Goal: Task Accomplishment & Management: Manage account settings

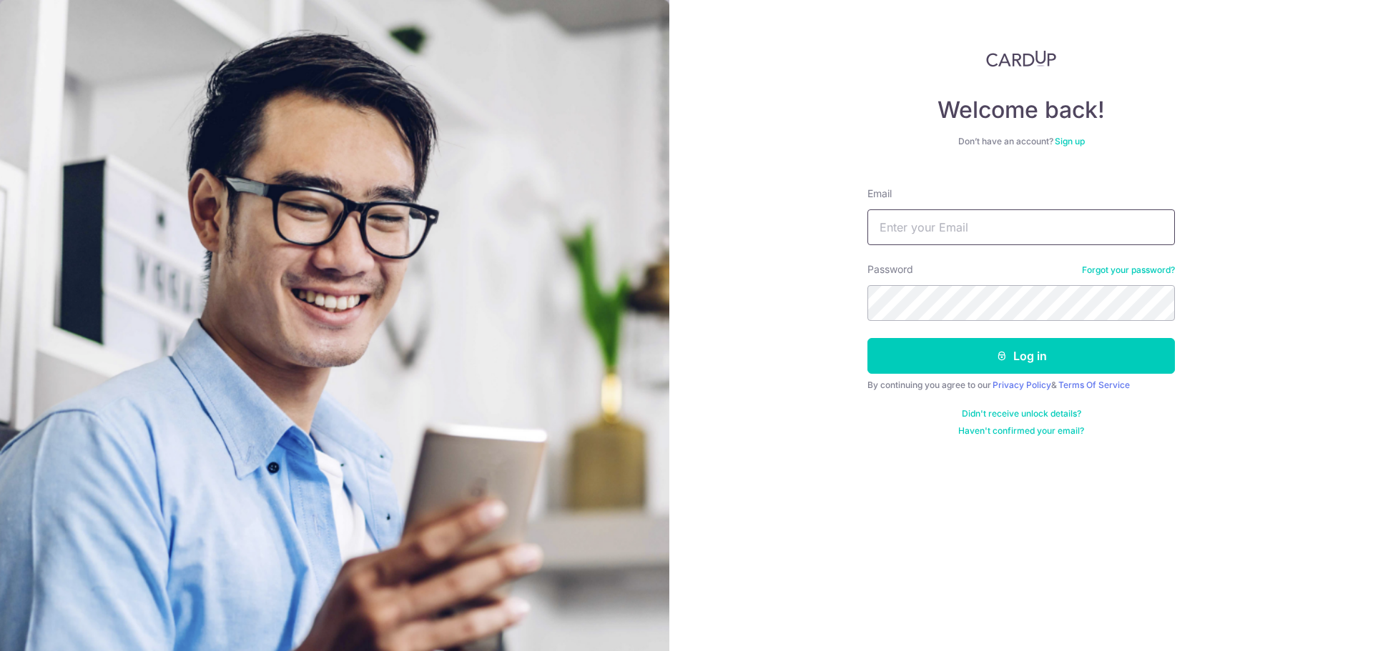
click at [1022, 221] on input "Email" at bounding box center [1020, 227] width 307 height 36
click at [1001, 231] on input "Email" at bounding box center [1020, 227] width 307 height 36
type input "debbieblim@gmail.com"
click at [867, 338] on button "Log in" at bounding box center [1020, 356] width 307 height 36
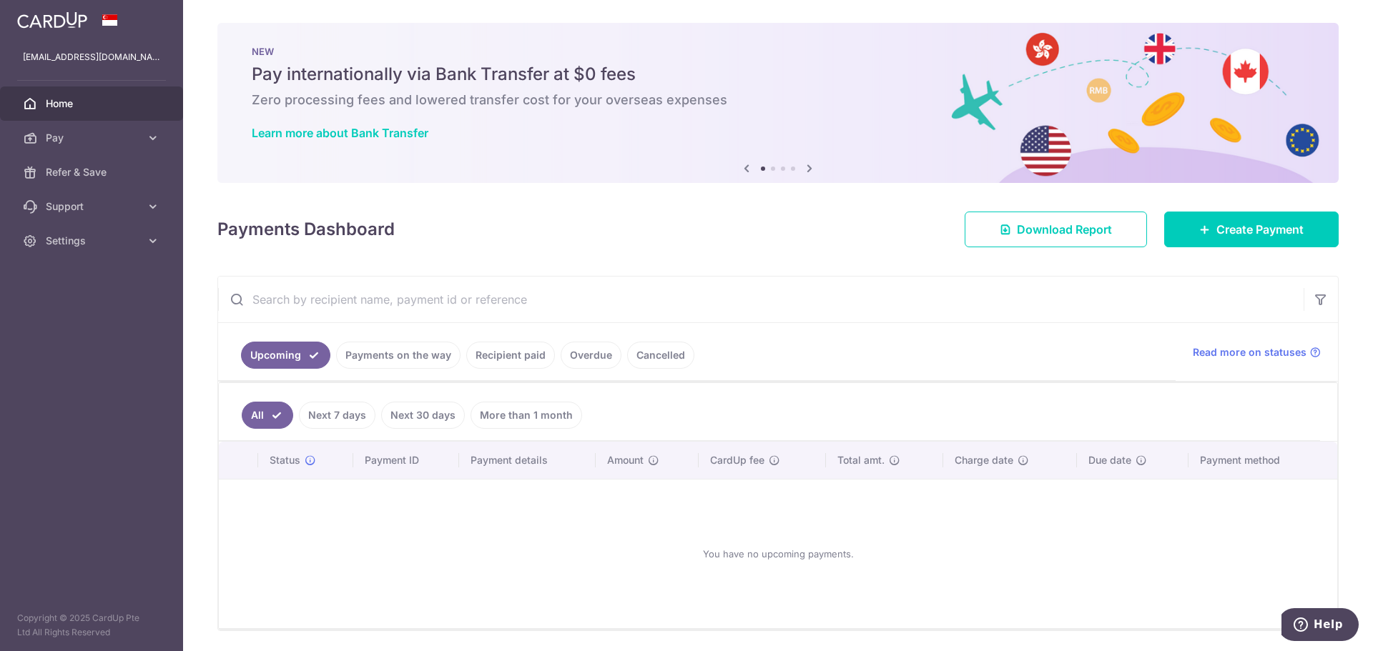
click at [493, 353] on link "Recipient paid" at bounding box center [510, 355] width 89 height 27
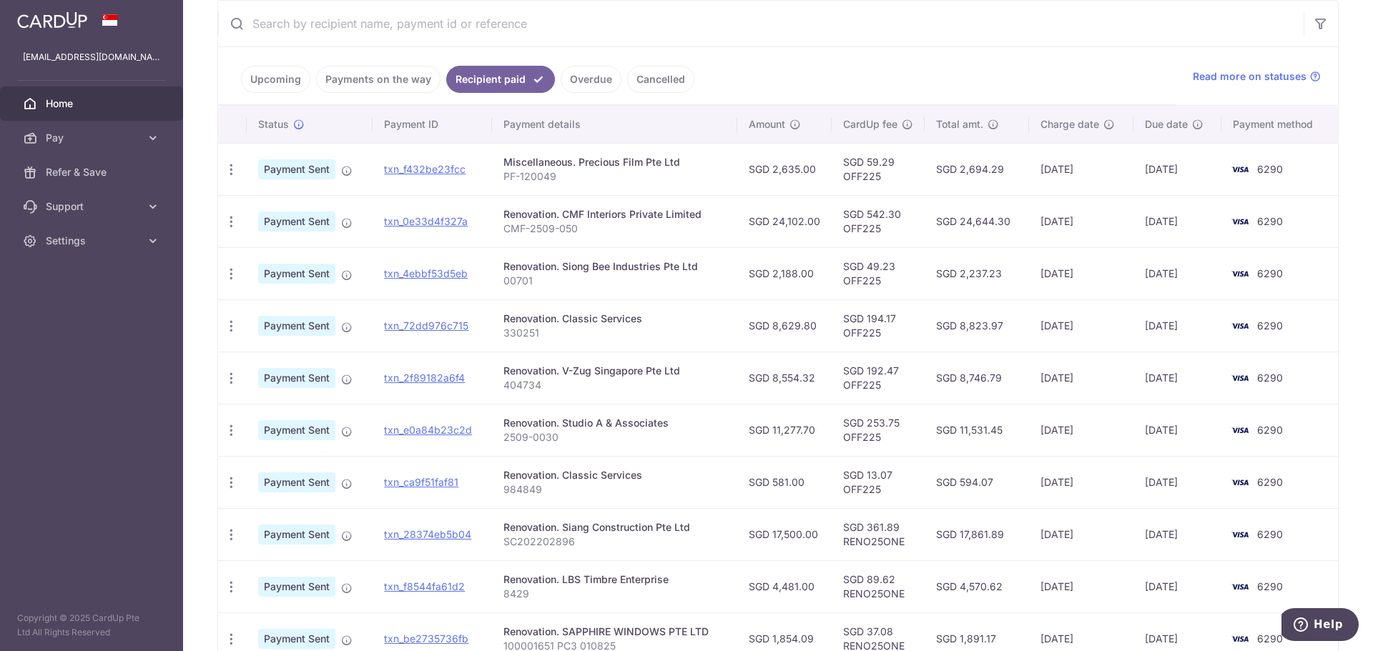
scroll to position [286, 0]
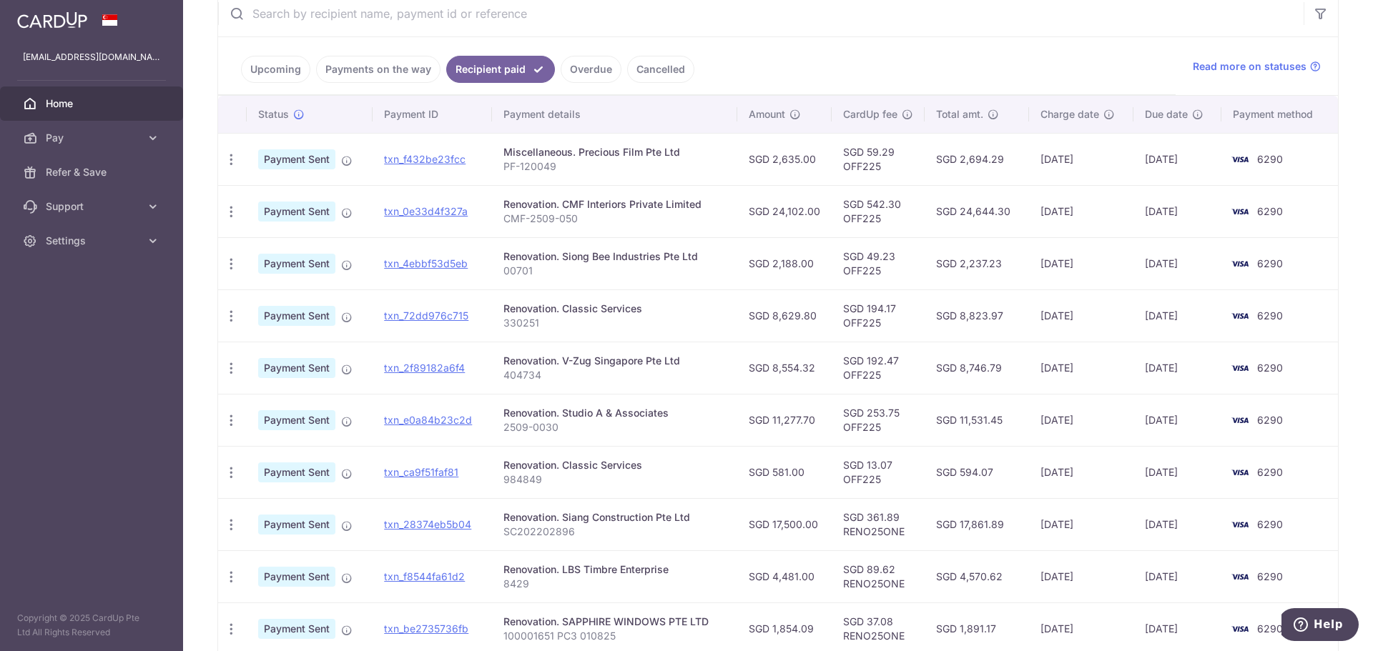
click at [583, 68] on link "Overdue" at bounding box center [591, 69] width 61 height 27
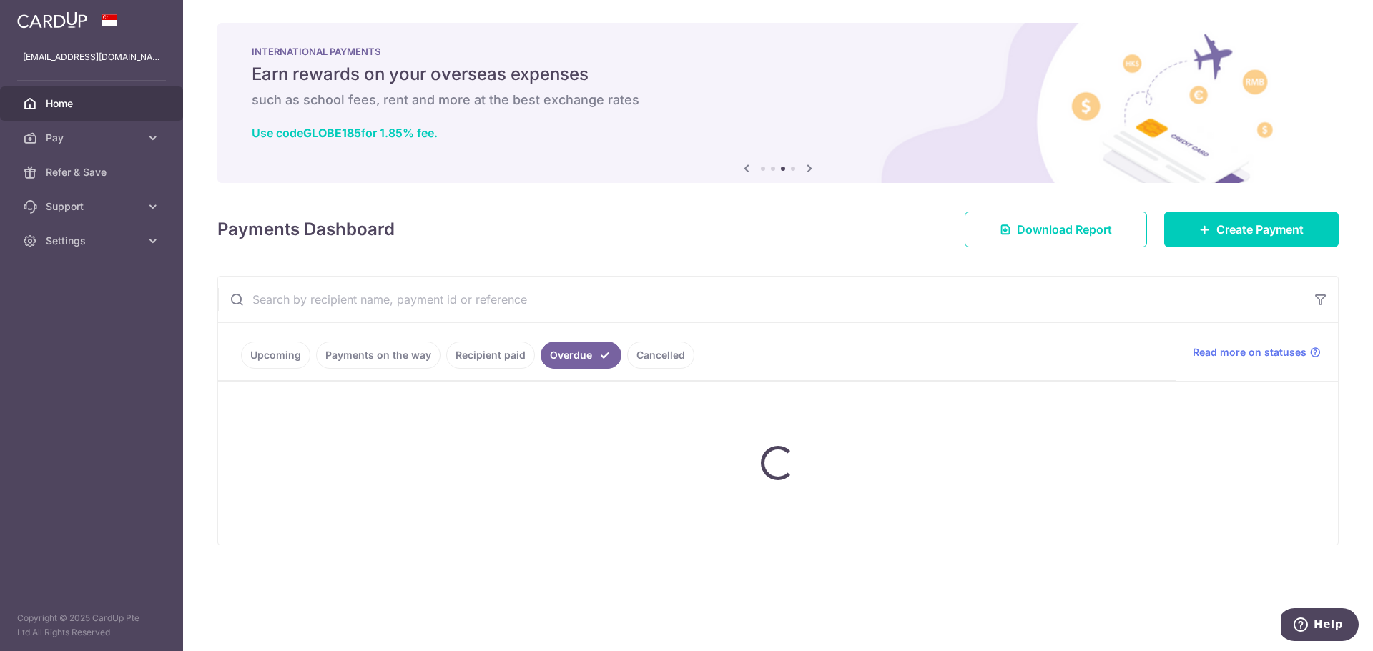
scroll to position [0, 0]
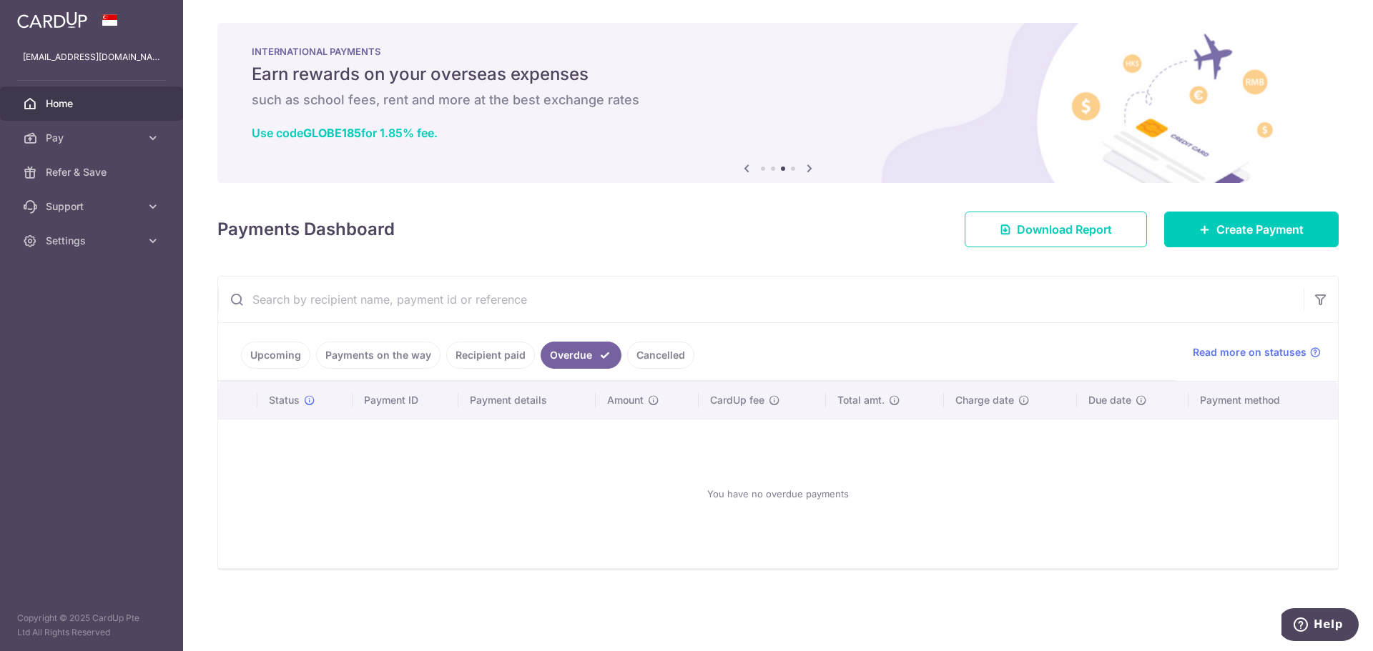
click at [641, 360] on link "Cancelled" at bounding box center [660, 355] width 67 height 27
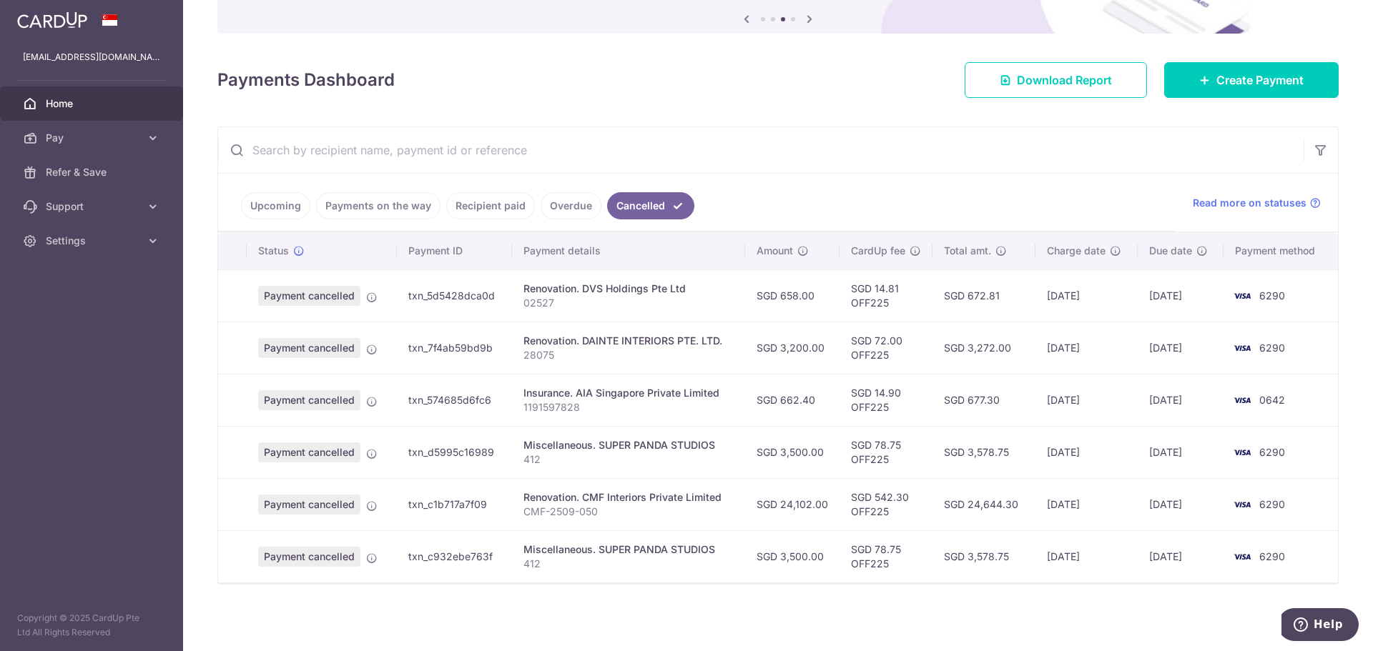
scroll to position [150, 0]
click at [375, 202] on link "Payments on the way" at bounding box center [378, 205] width 124 height 27
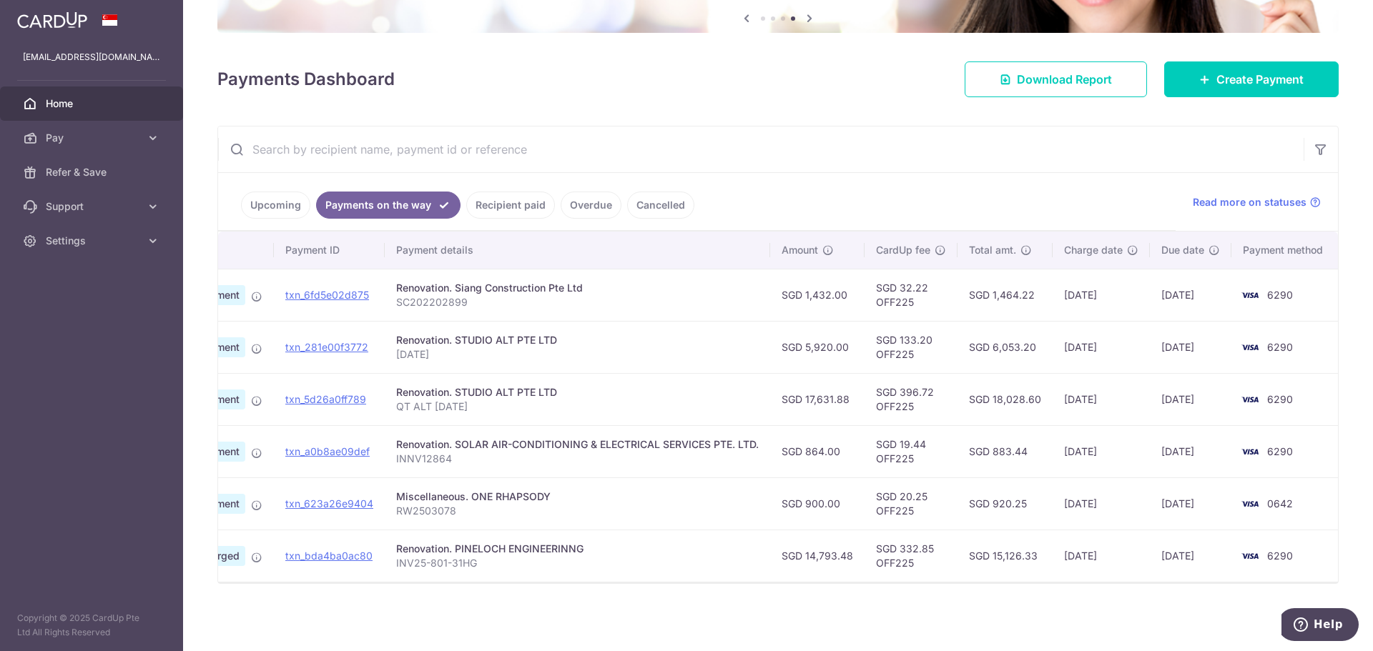
scroll to position [0, 0]
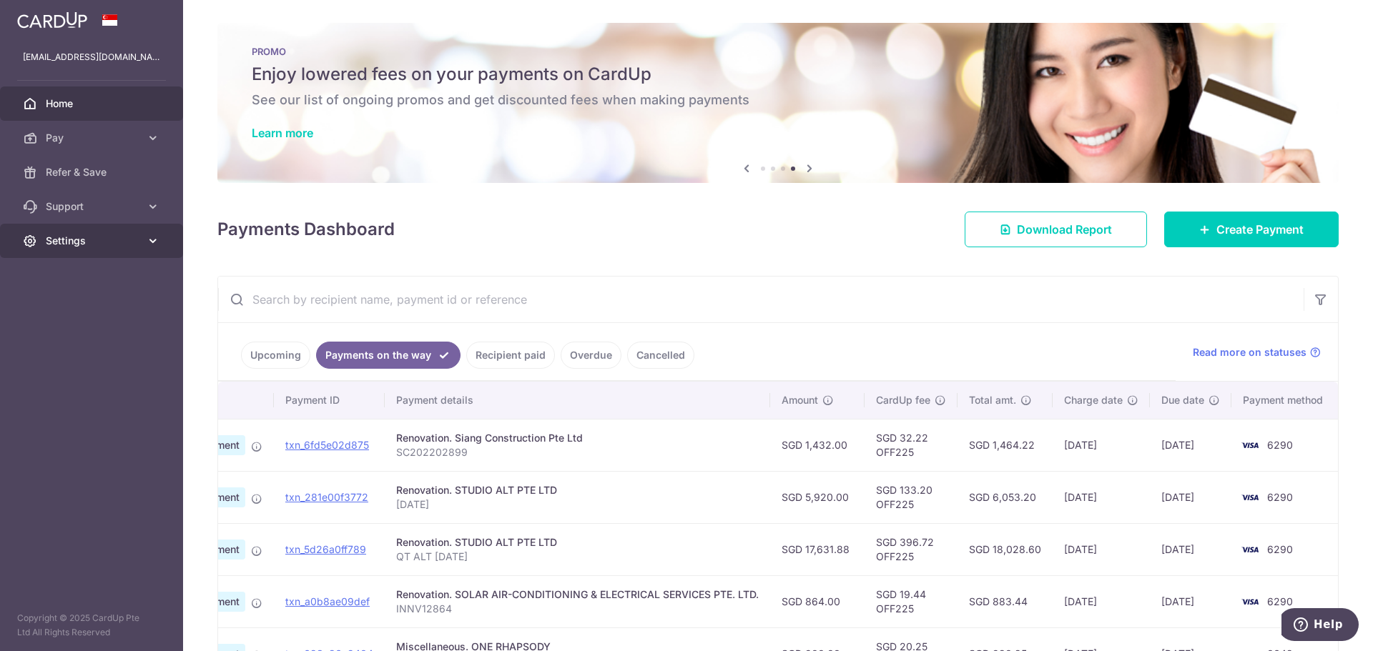
click at [71, 245] on span "Settings" at bounding box center [93, 241] width 94 height 14
click at [66, 317] on link "Logout" at bounding box center [91, 309] width 183 height 34
